Goal: Task Accomplishment & Management: Manage account settings

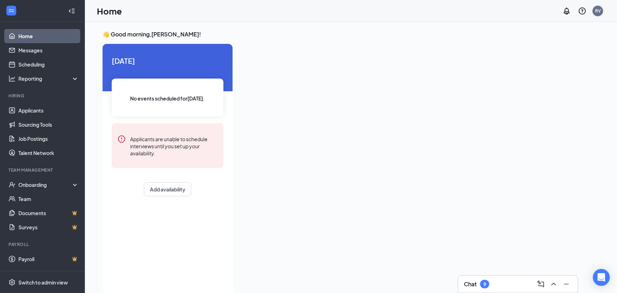
click at [599, 13] on div "RV" at bounding box center [599, 11] width 6 height 6
click at [535, 115] on div "Log out" at bounding box center [563, 115] width 76 height 7
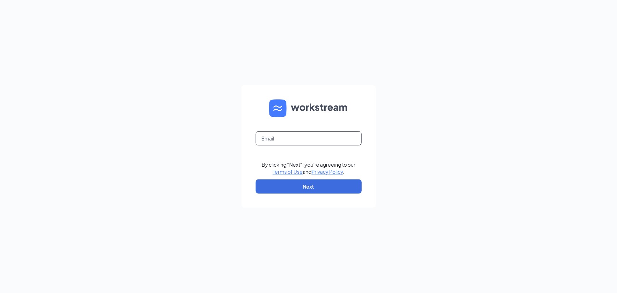
click at [333, 140] on input "text" at bounding box center [309, 138] width 106 height 14
type input "rodneyv@laskowskiace.biz"
click at [343, 187] on button "Next" at bounding box center [309, 186] width 106 height 14
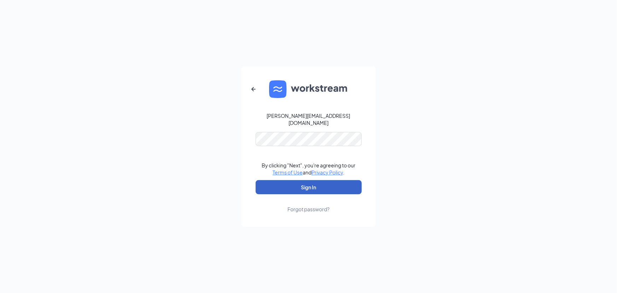
click at [328, 182] on button "Sign In" at bounding box center [309, 187] width 106 height 14
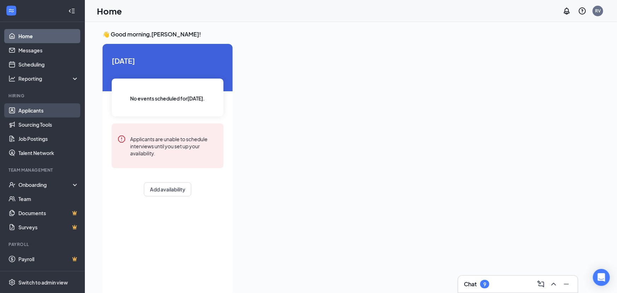
click at [33, 113] on link "Applicants" at bounding box center [48, 110] width 61 height 14
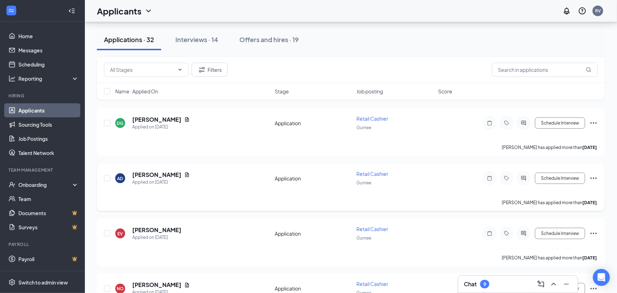
scroll to position [410, 0]
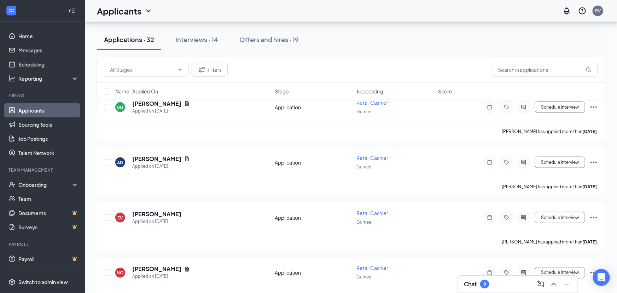
click at [600, 11] on div "RV" at bounding box center [599, 11] width 6 height 6
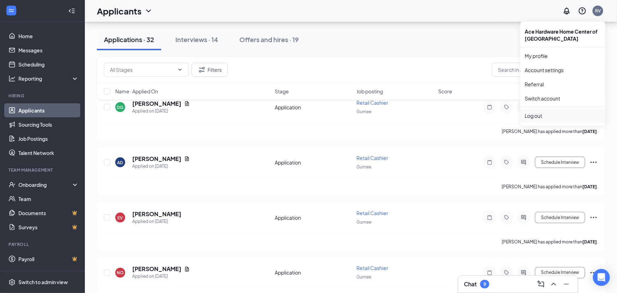
click at [536, 115] on div "Log out" at bounding box center [563, 115] width 76 height 7
